Goal: Use online tool/utility

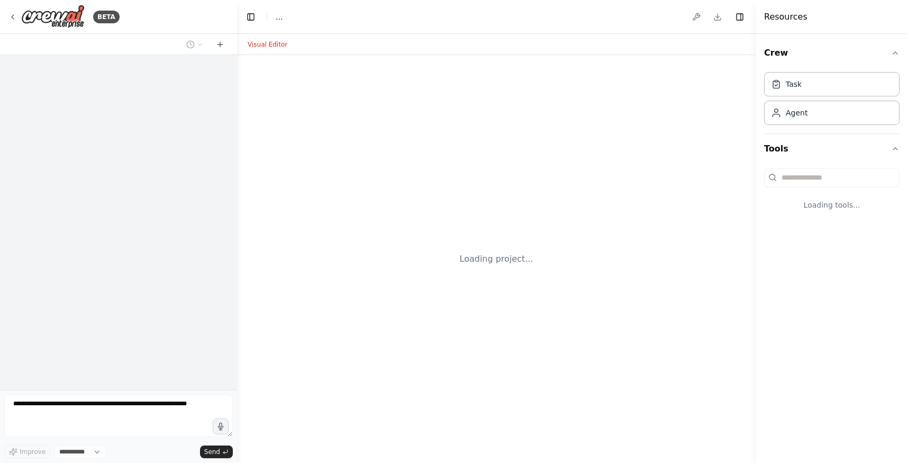
select select "****"
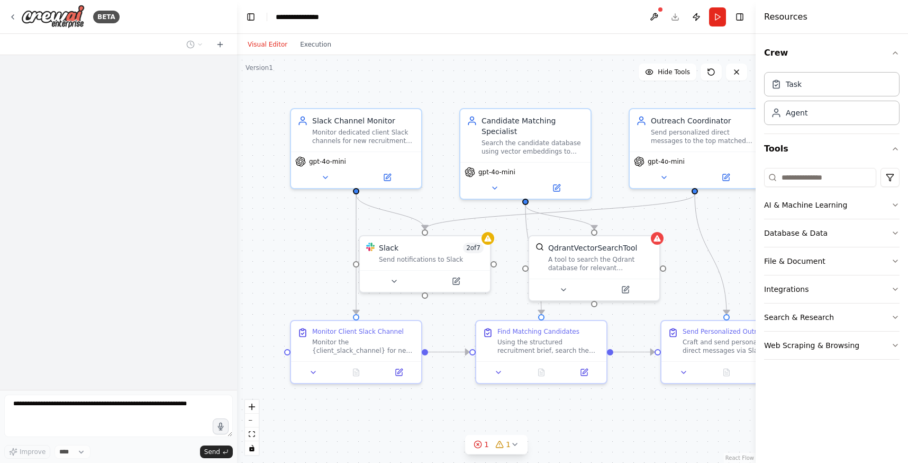
scroll to position [885, 0]
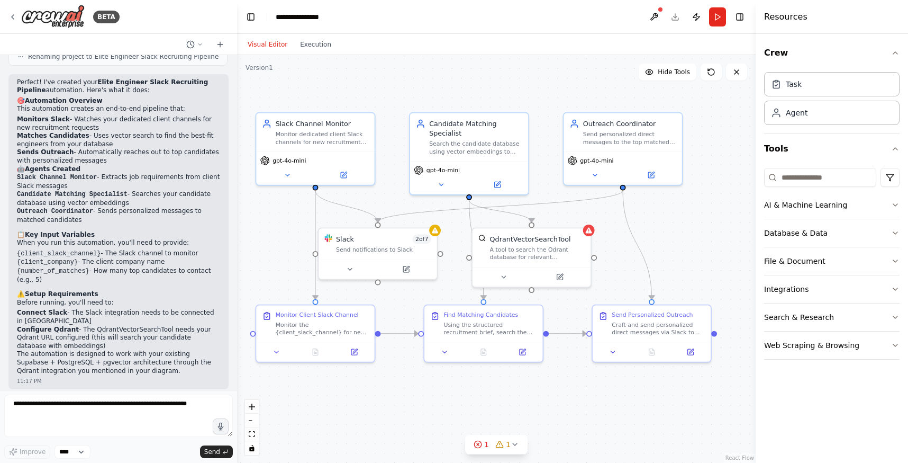
drag, startPoint x: 336, startPoint y: 273, endPoint x: 279, endPoint y: 272, distance: 56.7
click at [279, 272] on div ".deletable-edge-delete-btn { width: 20px; height: 20px; border: 0px solid #ffff…" at bounding box center [496, 259] width 519 height 408
click at [660, 326] on div "Craft and send personalized direct messages via Slack to each of the top matche…" at bounding box center [658, 326] width 93 height 15
click at [616, 349] on icon at bounding box center [613, 350] width 8 height 8
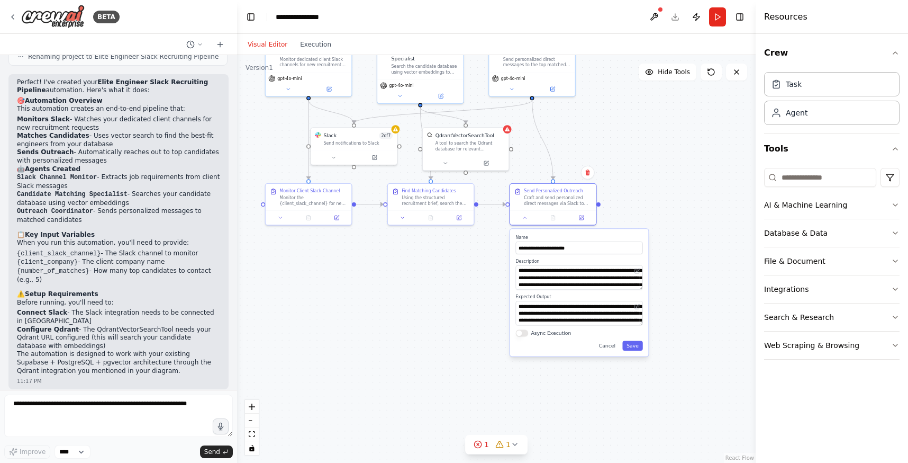
drag, startPoint x: 535, startPoint y: 419, endPoint x: 446, endPoint y: 284, distance: 161.6
click at [446, 284] on div ".deletable-edge-delete-btn { width: 20px; height: 20px; border: 0px solid #ffff…" at bounding box center [496, 259] width 519 height 408
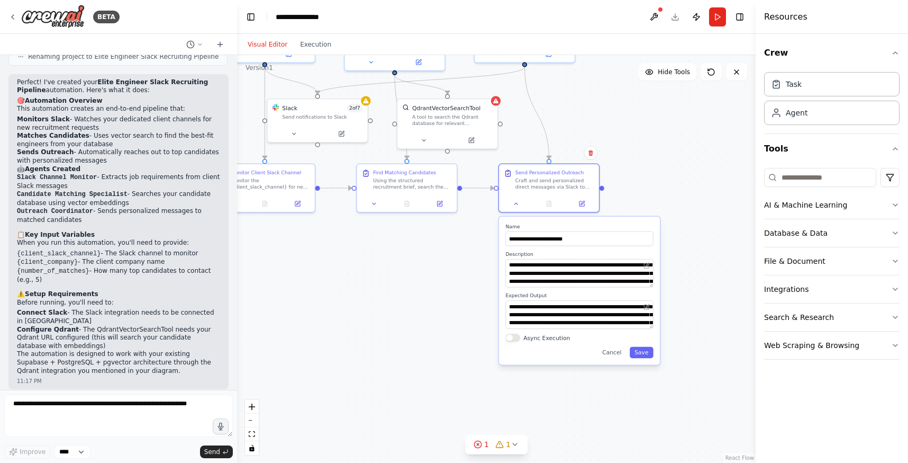
click at [319, 275] on div ".deletable-edge-delete-btn { width: 20px; height: 20px; border: 0px solid #ffff…" at bounding box center [496, 259] width 519 height 408
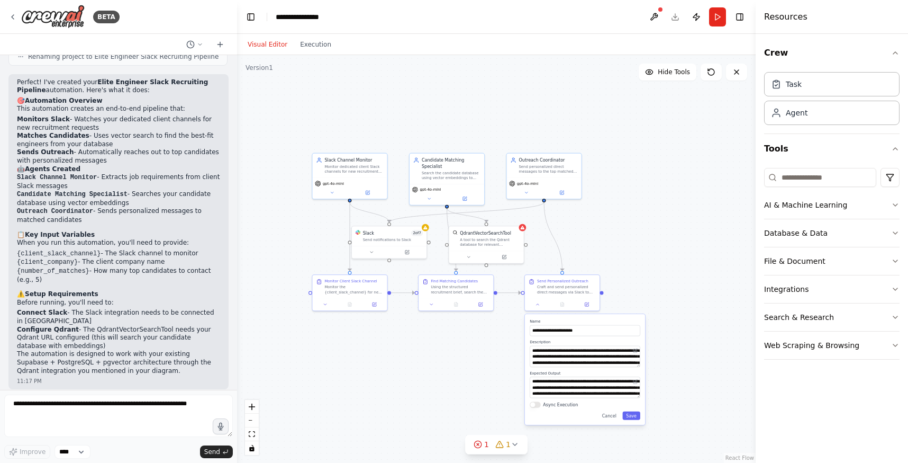
drag, startPoint x: 319, startPoint y: 275, endPoint x: 386, endPoint y: 358, distance: 106.8
click at [386, 358] on div ".deletable-edge-delete-btn { width: 20px; height: 20px; border: 0px solid #ffff…" at bounding box center [496, 259] width 519 height 408
click at [49, 19] on img at bounding box center [53, 17] width 64 height 24
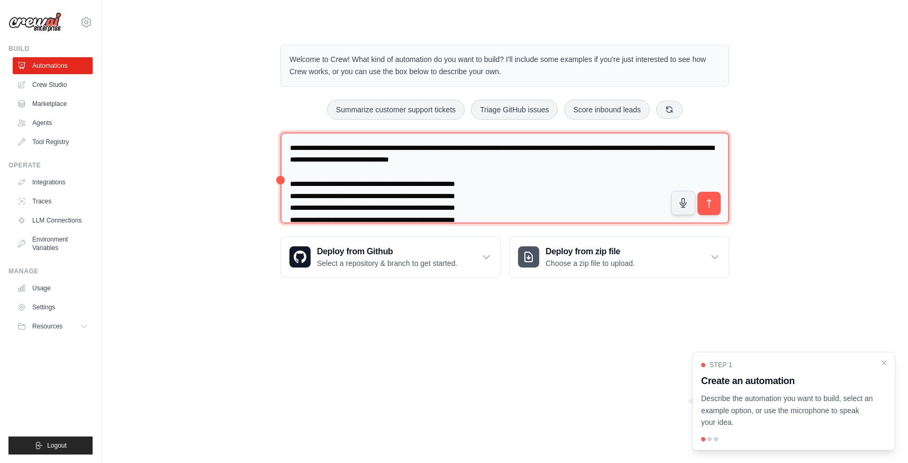
click at [288, 142] on textarea at bounding box center [505, 178] width 449 height 92
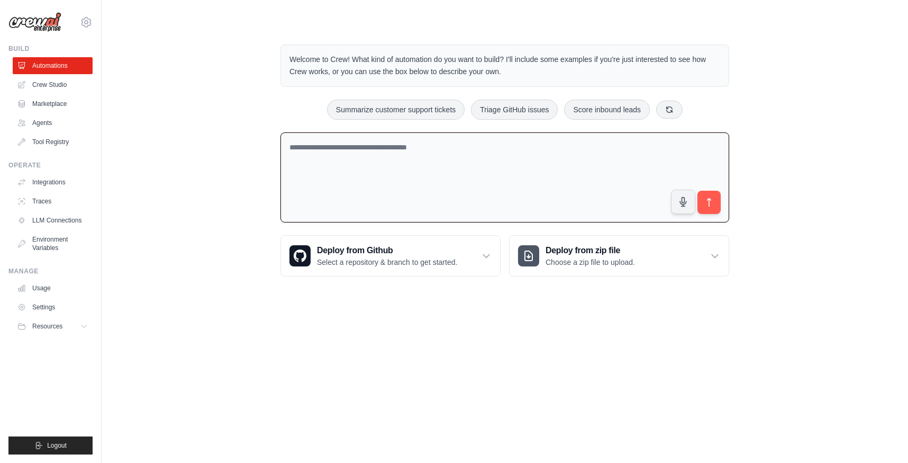
paste textarea "**********"
type textarea "**********"
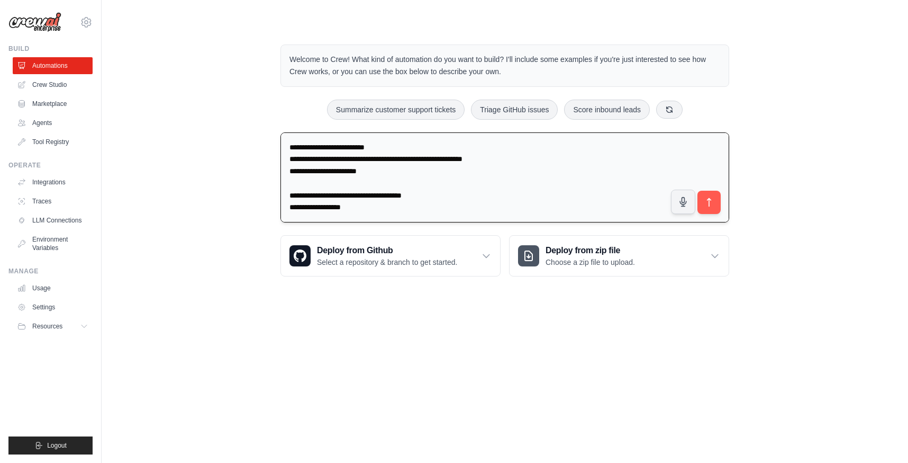
scroll to position [1639, 0]
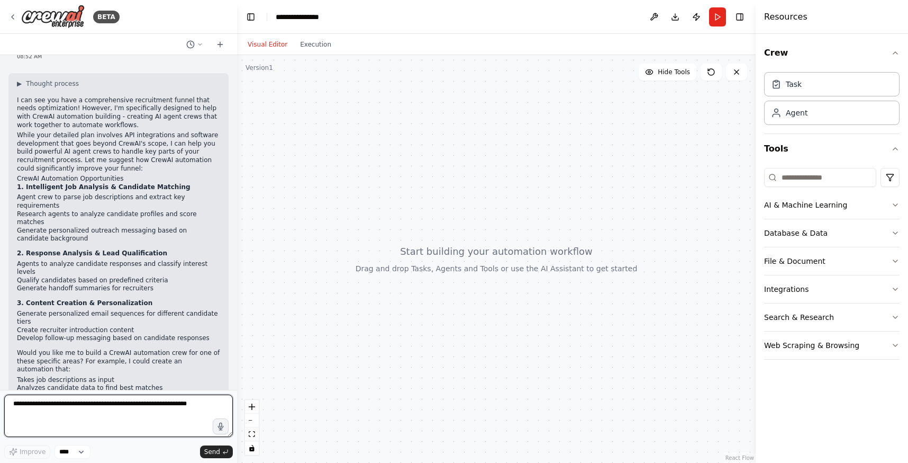
scroll to position [797, 0]
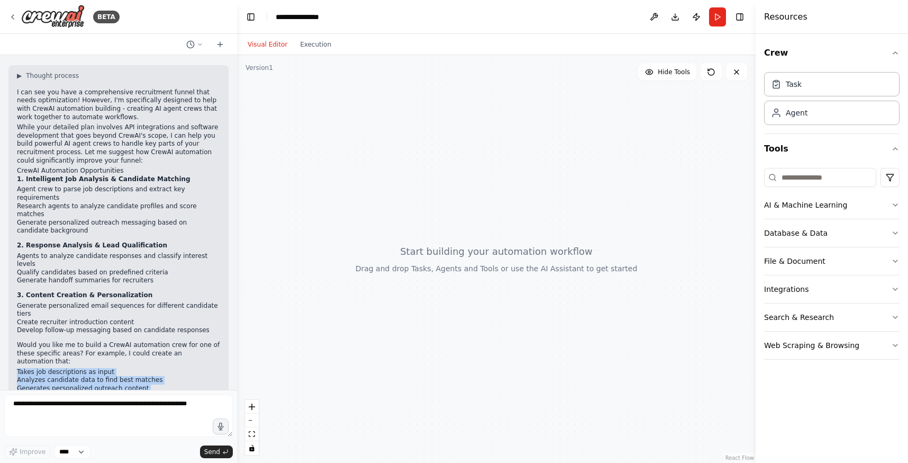
drag, startPoint x: 14, startPoint y: 312, endPoint x: 212, endPoint y: 337, distance: 199.5
click at [212, 337] on div "▶ Thought process I can see you have a comprehensive recruitment funnel that ne…" at bounding box center [118, 252] width 220 height 375
copy ol "Takes job descriptions as input Analyzes candidate data to find best matches Ge…"
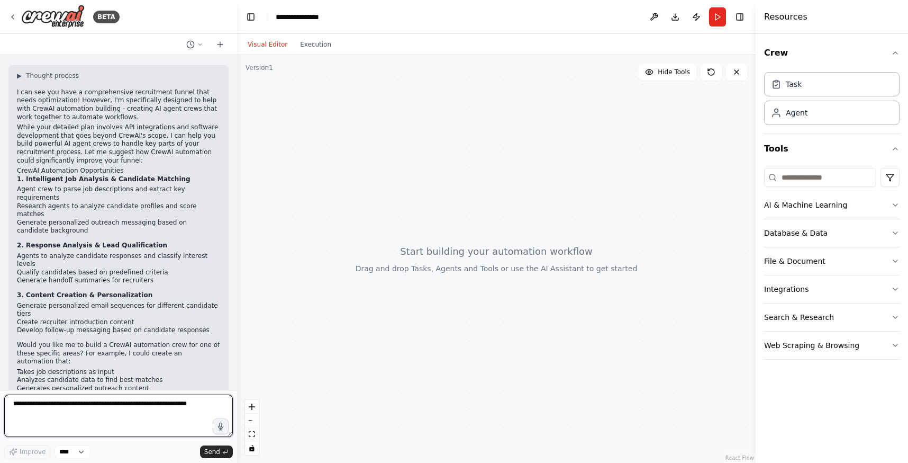
click at [173, 429] on textarea at bounding box center [118, 415] width 229 height 42
paste textarea "**********"
type textarea "**********"
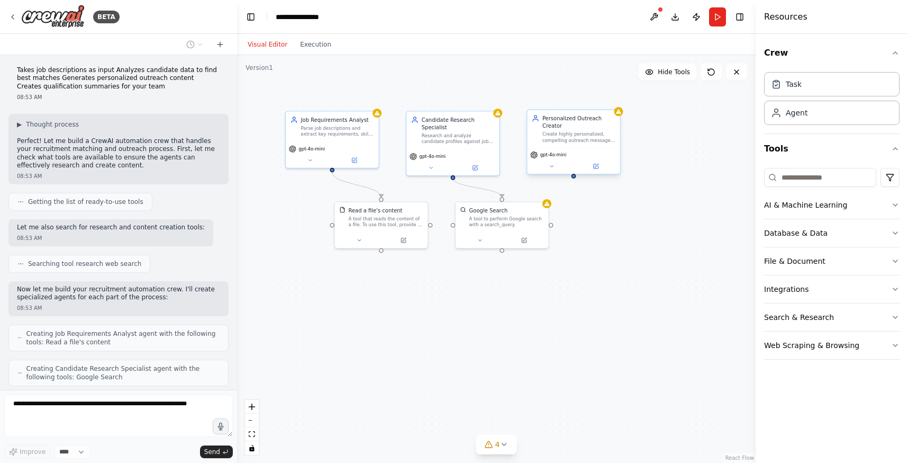
scroll to position [1210, 0]
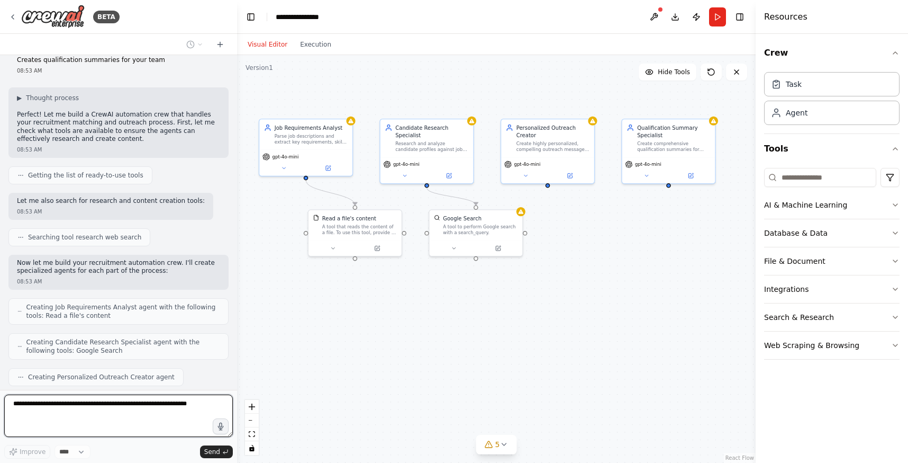
drag, startPoint x: 469, startPoint y: 340, endPoint x: 442, endPoint y: 348, distance: 27.6
click at [442, 348] on div ".deletable-edge-delete-btn { width: 20px; height: 20px; border: 0px solid #ffff…" at bounding box center [496, 259] width 519 height 408
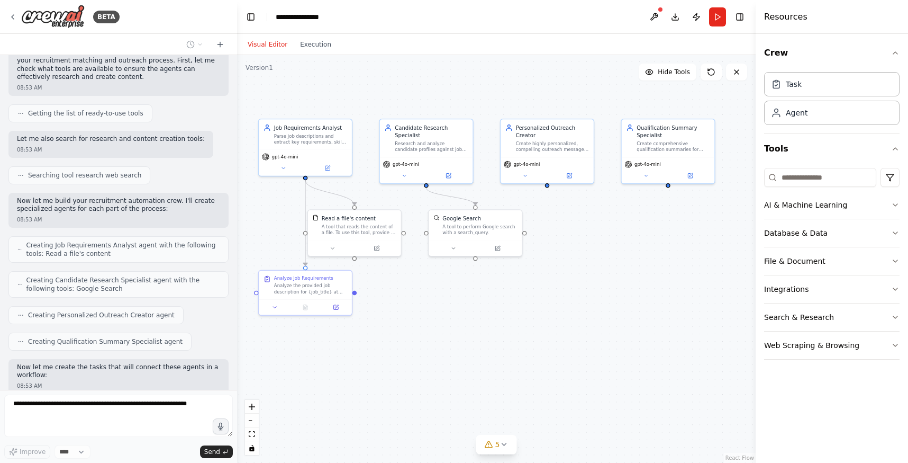
scroll to position [1280, 0]
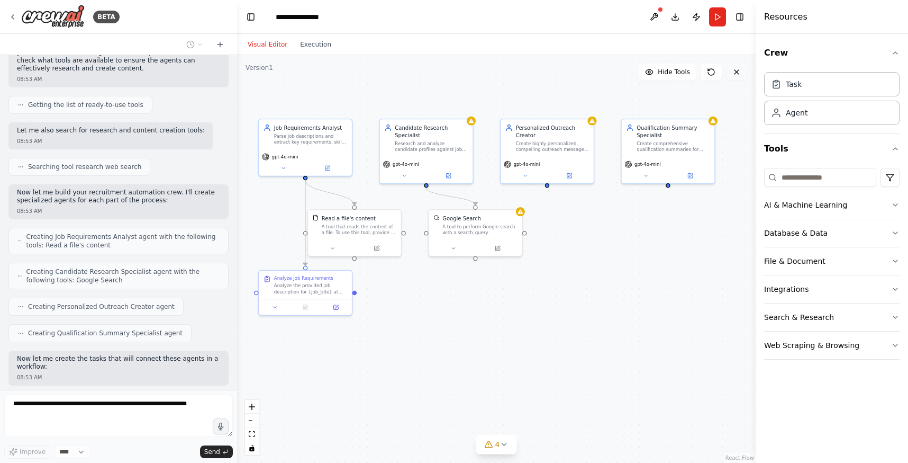
click at [733, 68] on icon at bounding box center [737, 72] width 8 height 8
